Goal: Task Accomplishment & Management: Manage account settings

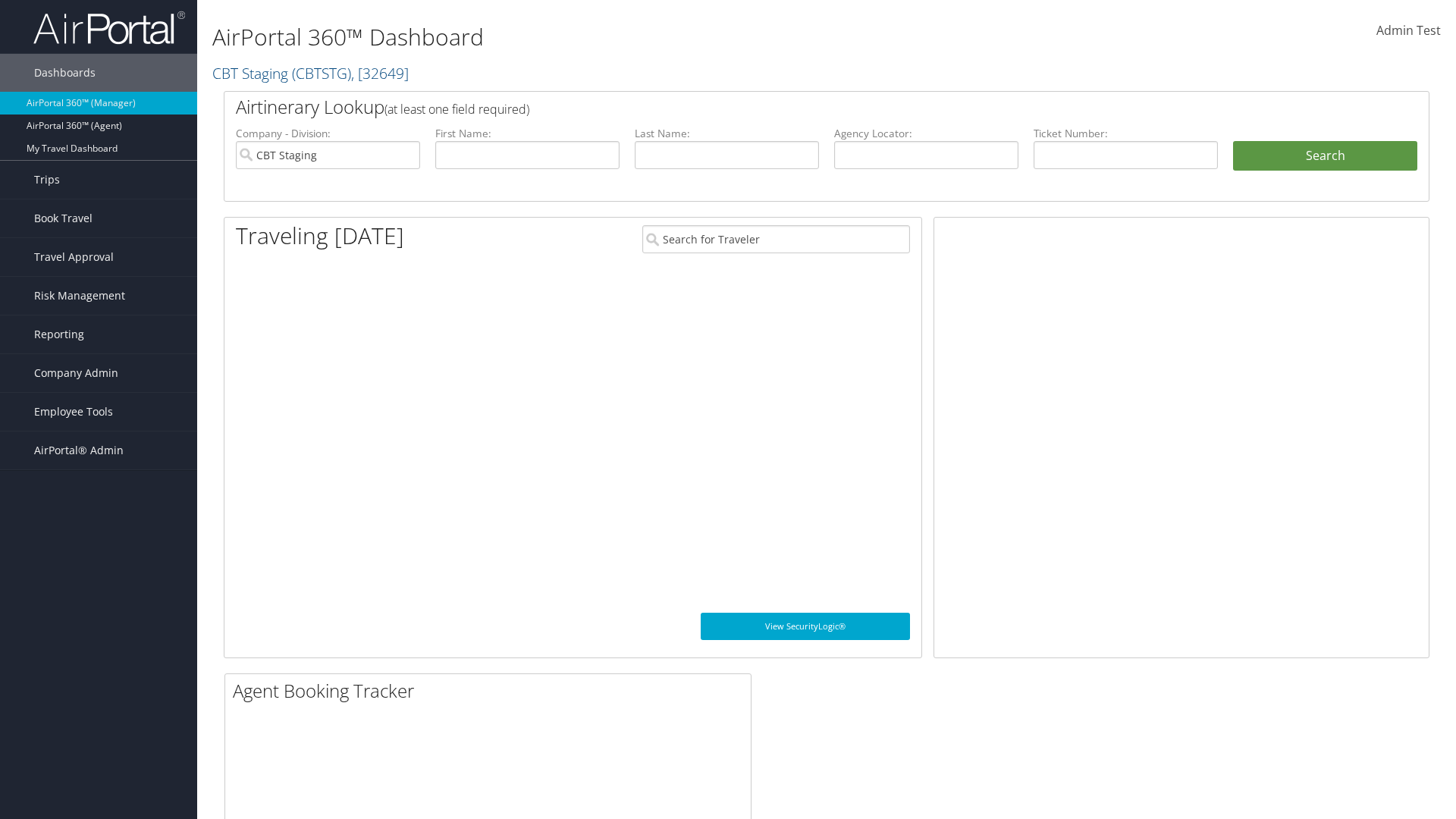
click at [99, 373] on span "Company Admin" at bounding box center [76, 373] width 84 height 38
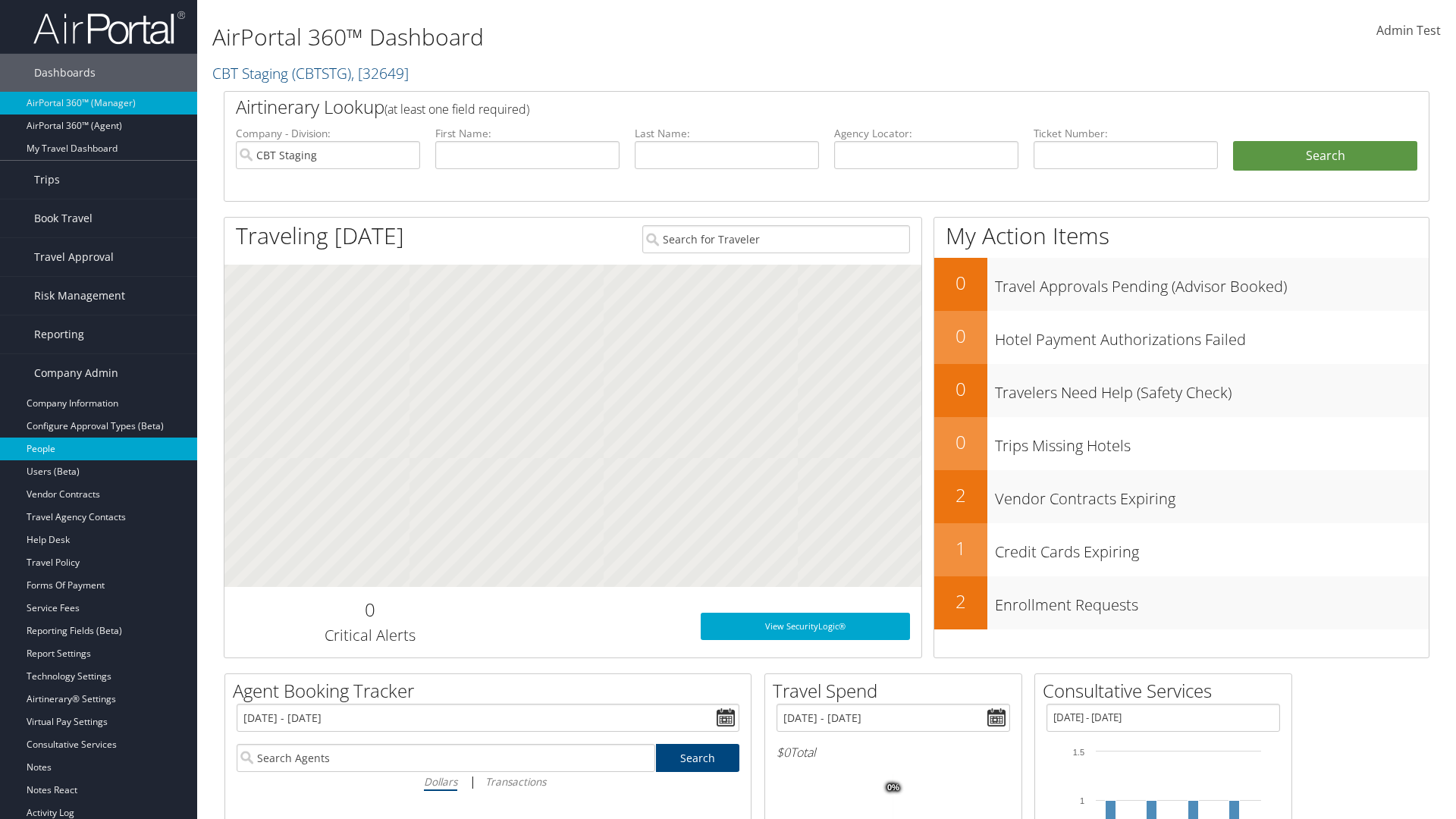
click at [99, 448] on link "People" at bounding box center [98, 448] width 197 height 23
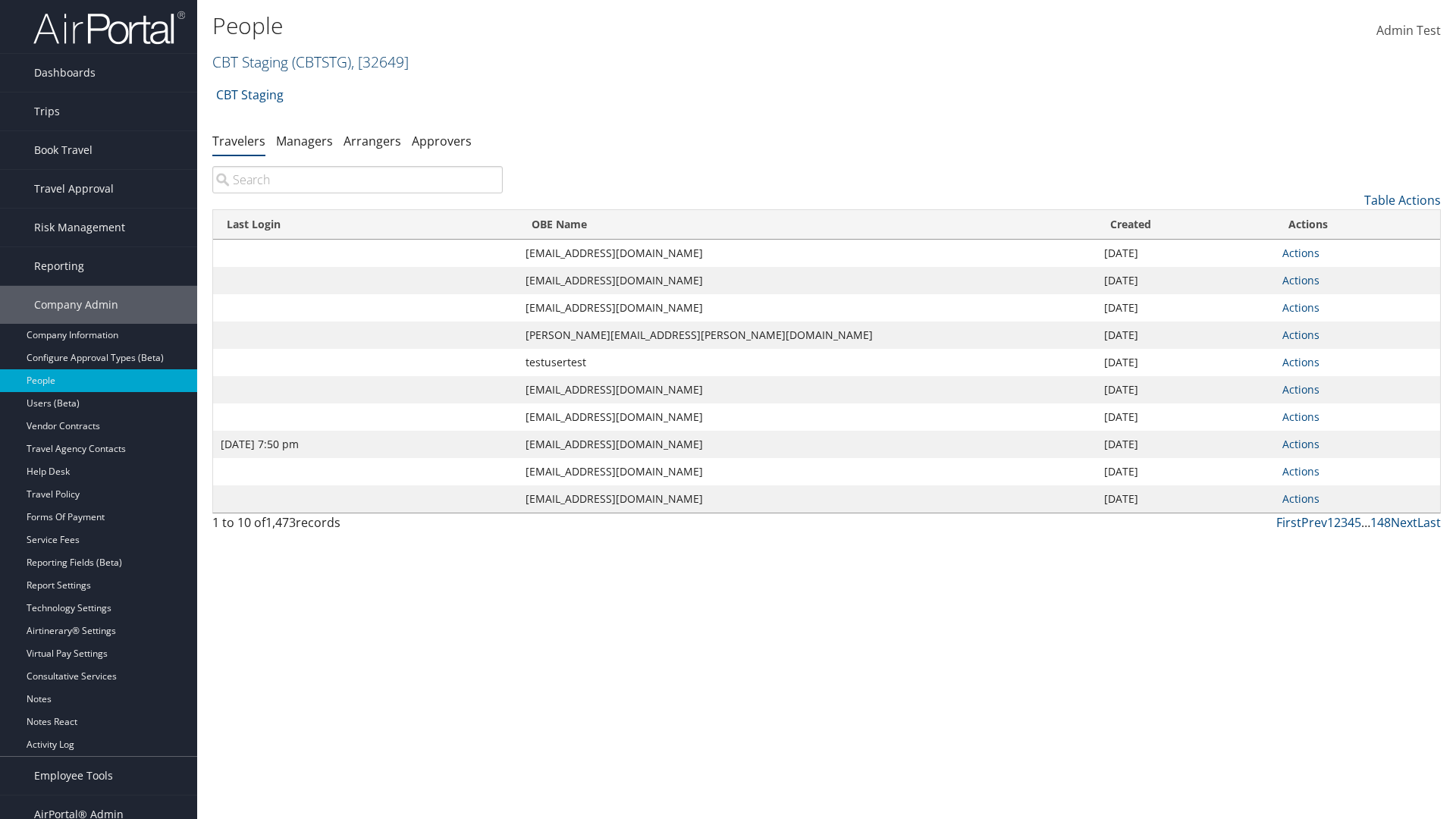
click at [250, 62] on link "CBT Staging ( CBTSTG ) , [ 32649 ]" at bounding box center [311, 62] width 196 height 20
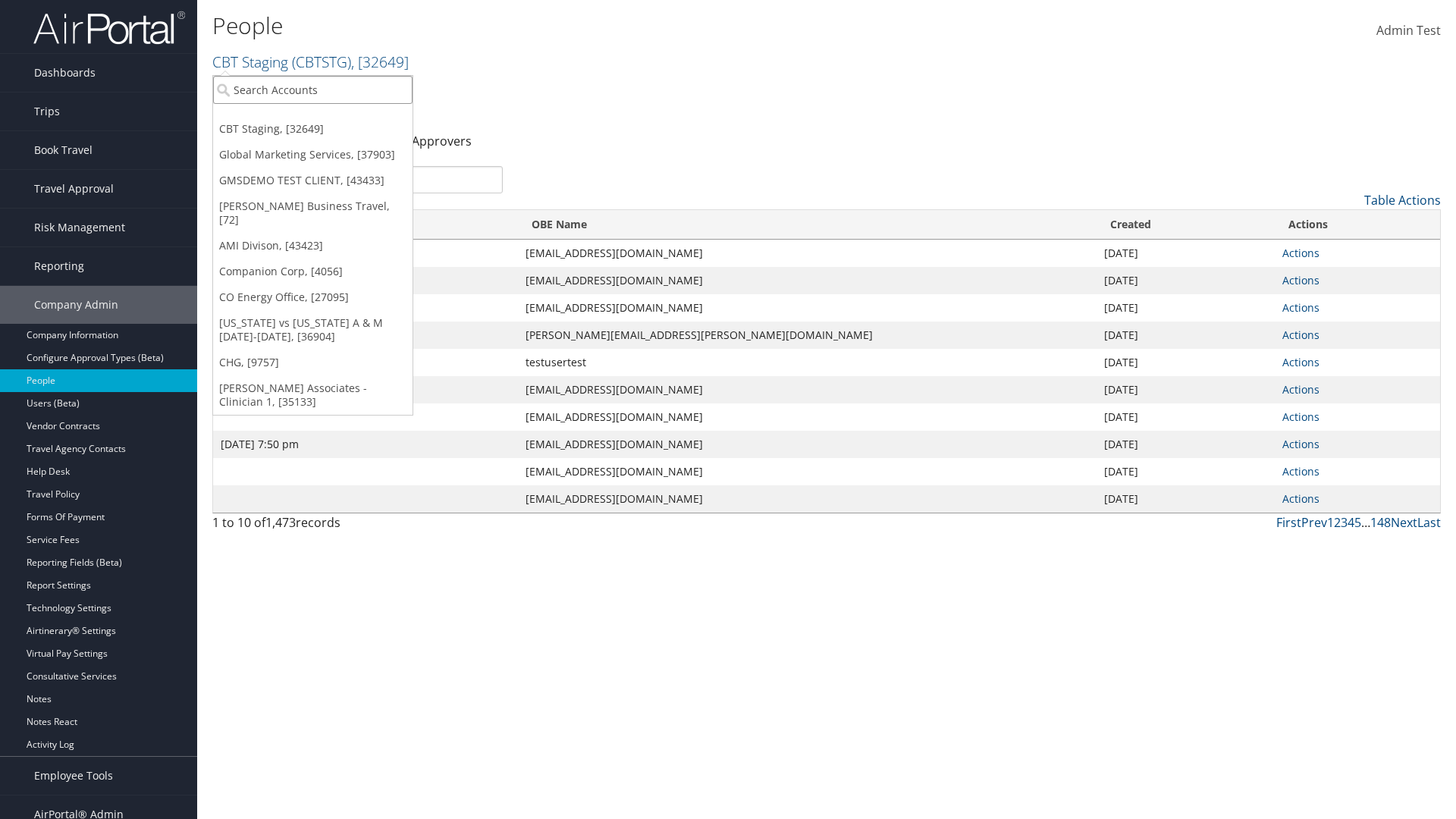
click at [312, 89] on input "search" at bounding box center [313, 89] width 200 height 28
type input "CBTSTG"
click at [312, 118] on div "CBT Staging (CBTSTG), [32649]" at bounding box center [312, 117] width 216 height 14
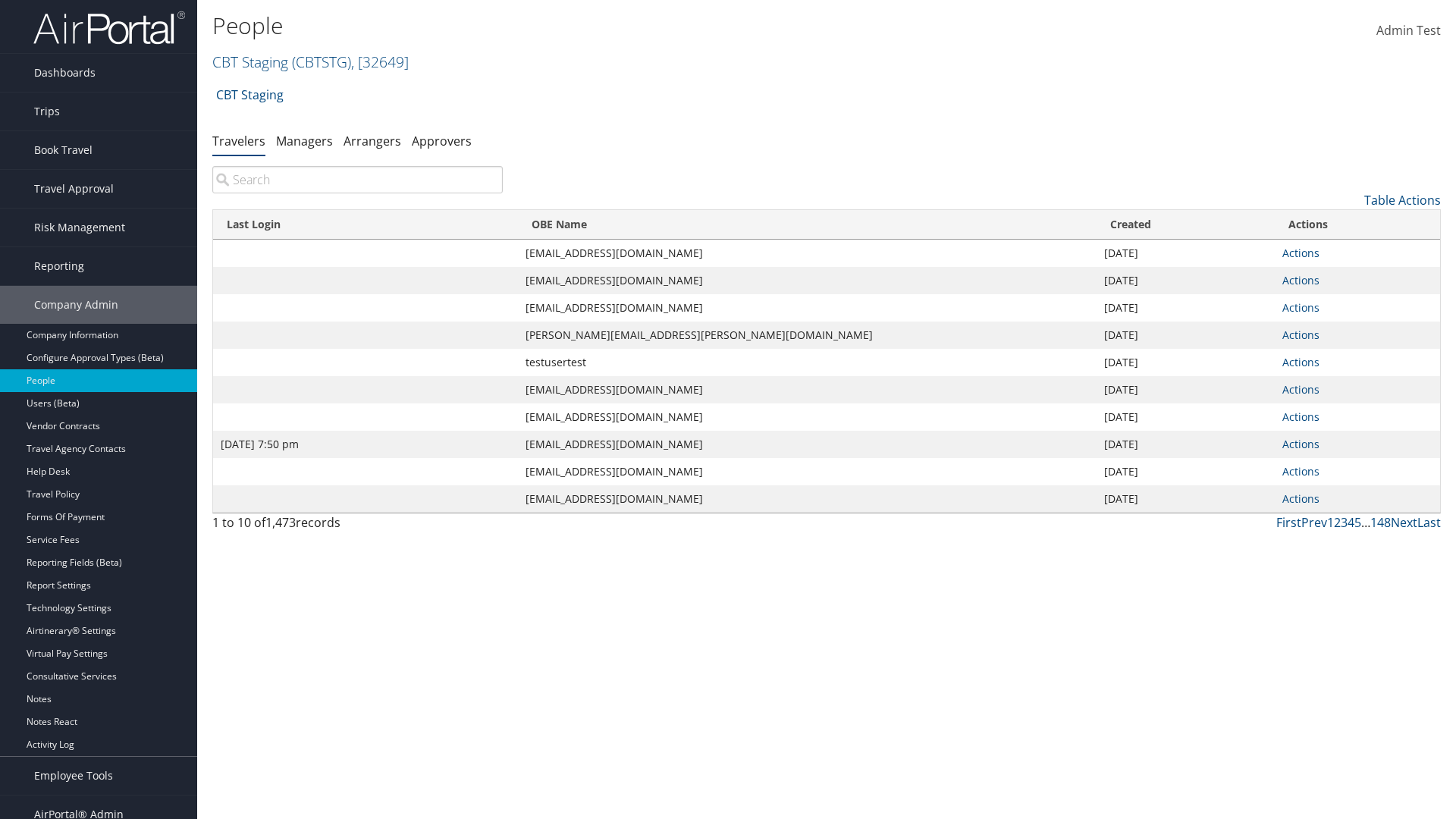
click at [357, 180] on input "search" at bounding box center [358, 180] width 290 height 28
type input "[DATE] 7:50 pm"
